Goal: Task Accomplishment & Management: Manage account settings

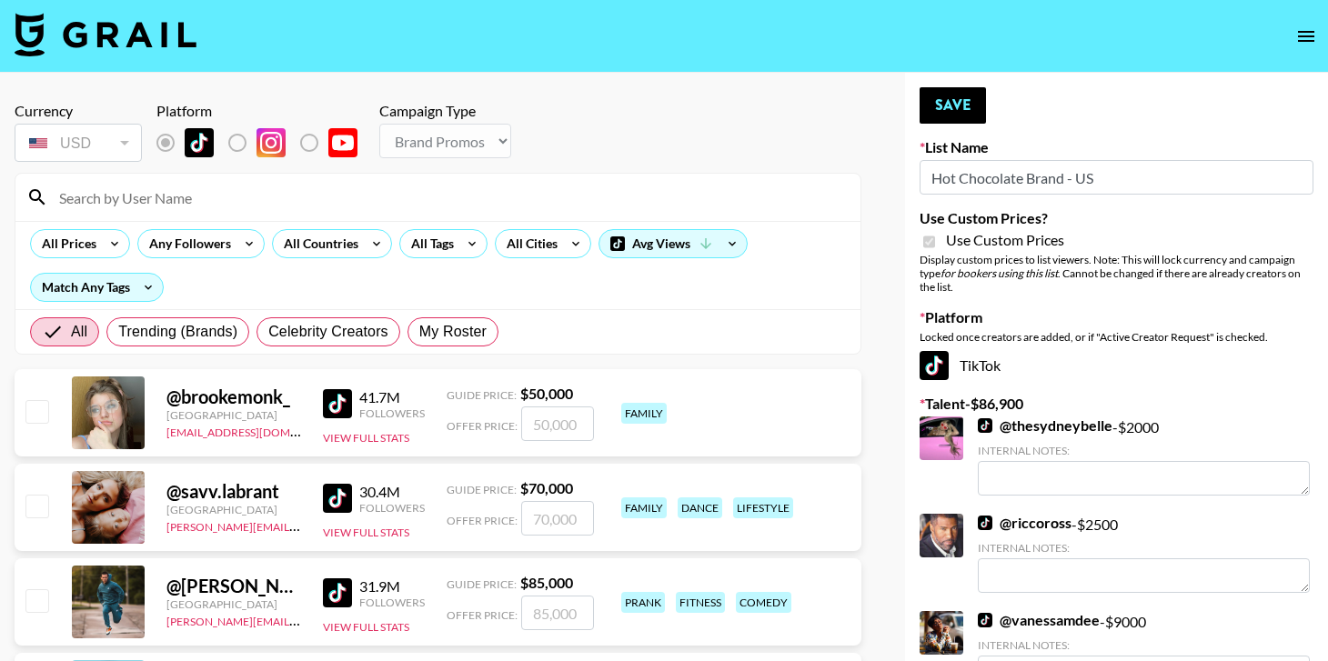
select select "Brand"
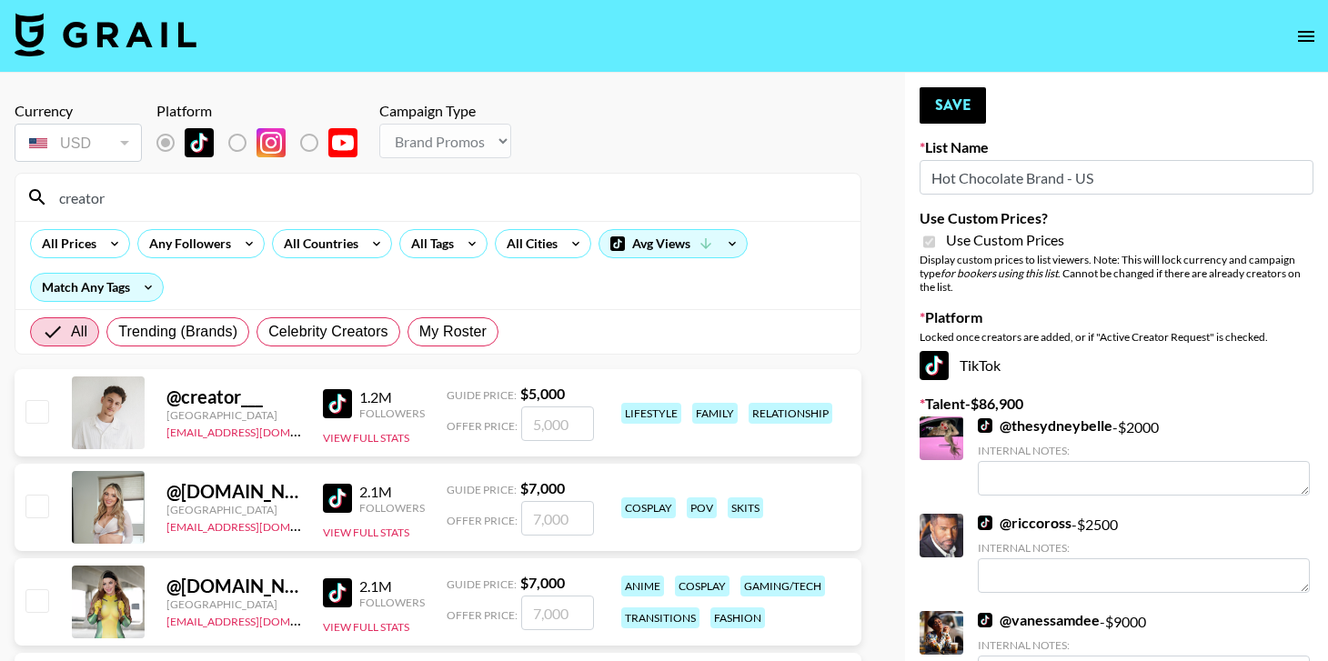
type input "creator"
click at [550, 424] on input "number" at bounding box center [557, 424] width 73 height 35
checkbox input "true"
type input "7000"
click at [562, 206] on input "creator" at bounding box center [448, 197] width 801 height 29
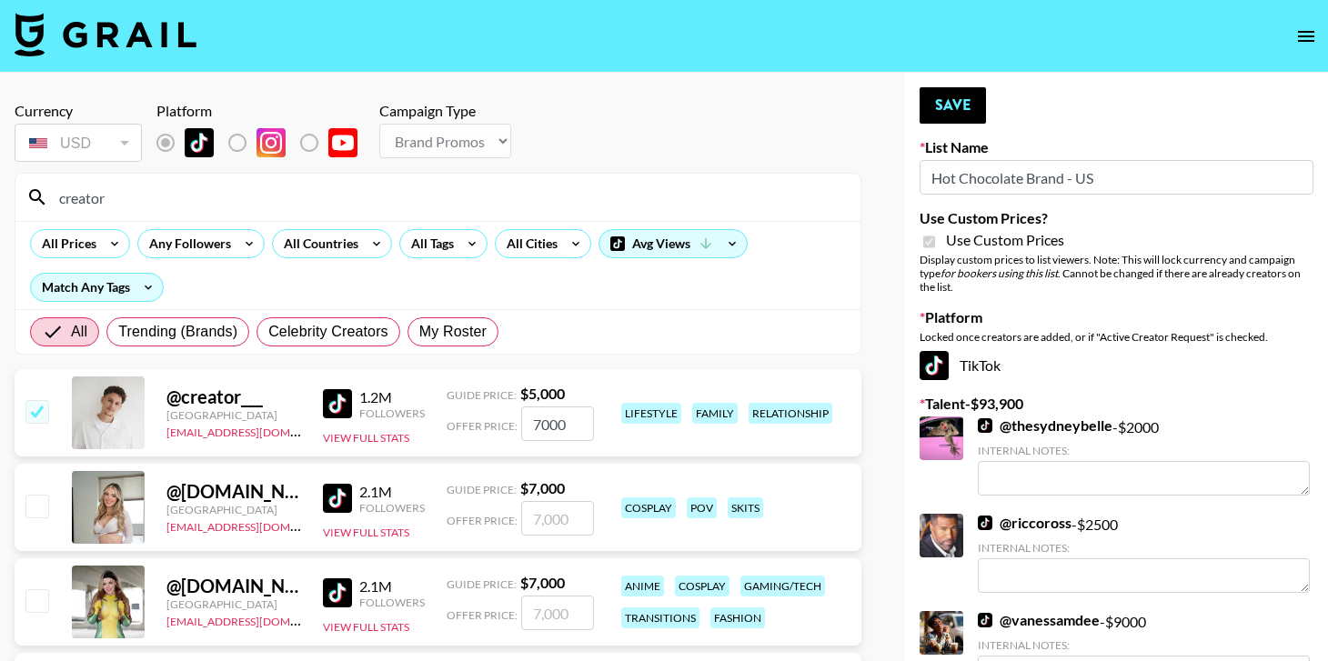
click at [562, 206] on input "creator" at bounding box center [448, 197] width 801 height 29
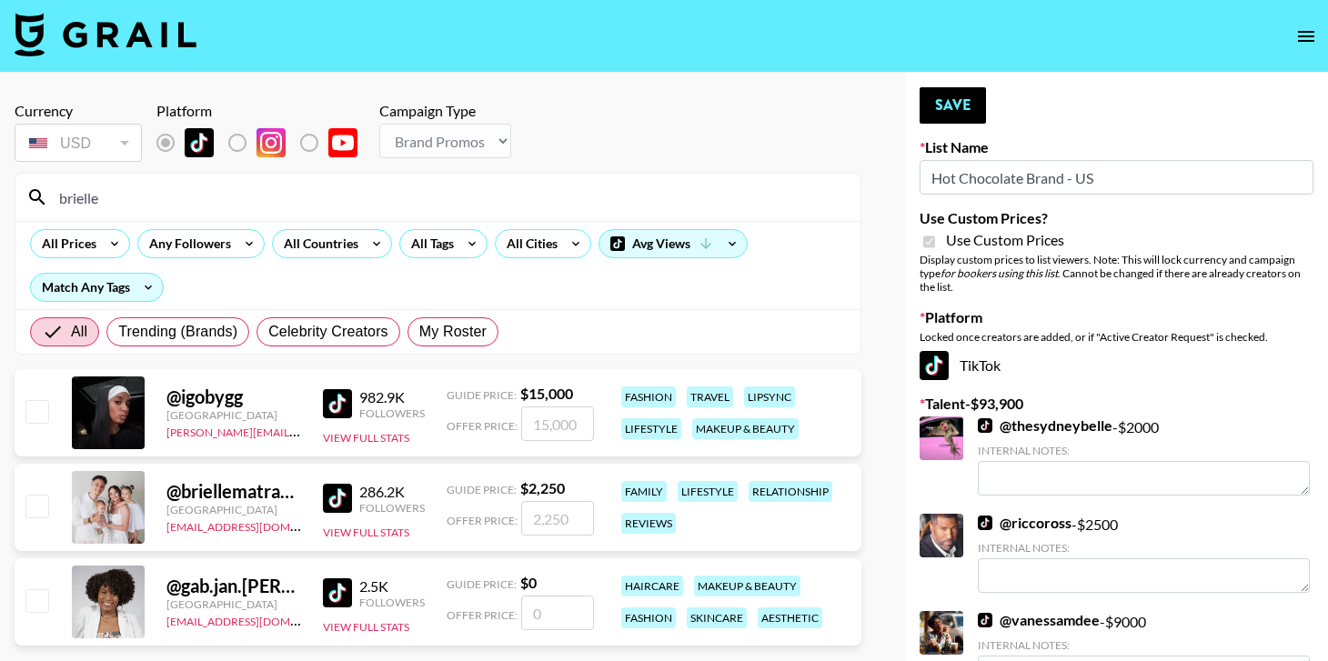
type input "brielle"
click at [572, 526] on input "number" at bounding box center [557, 518] width 73 height 35
checkbox input "true"
type input "3500"
click at [967, 108] on button "Save" at bounding box center [953, 105] width 66 height 36
